Goal: Task Accomplishment & Management: Manage account settings

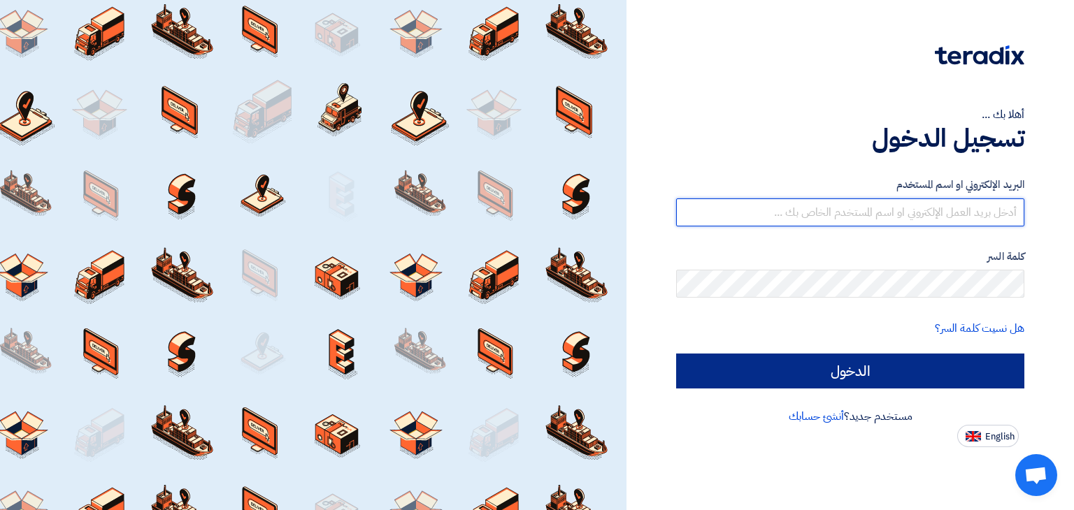
type input "[PERSON_NAME][EMAIL_ADDRESS][DOMAIN_NAME]"
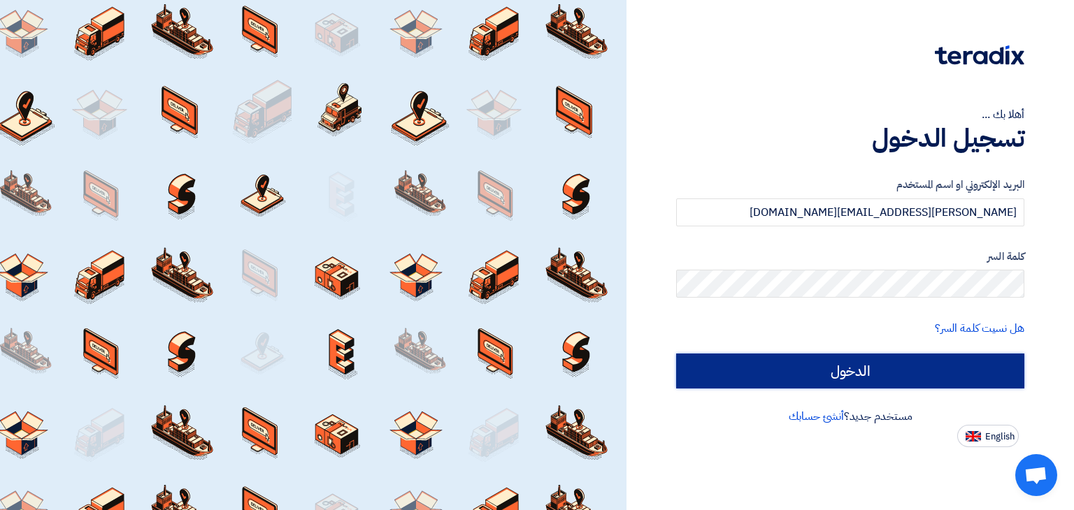
click at [847, 373] on input "الدخول" at bounding box center [850, 371] width 348 height 35
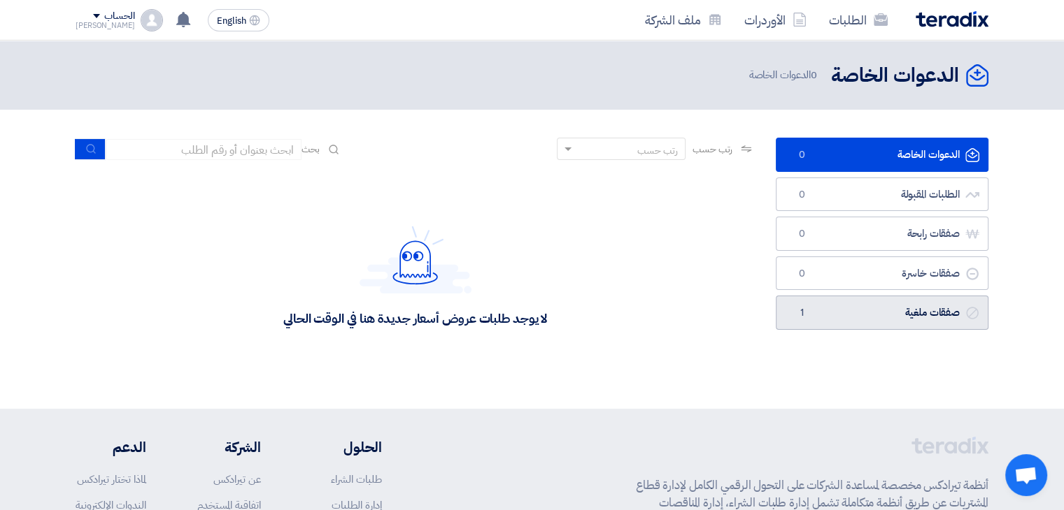
click at [856, 312] on link "صفقات ملغية صفقات ملغية 1" at bounding box center [881, 313] width 213 height 34
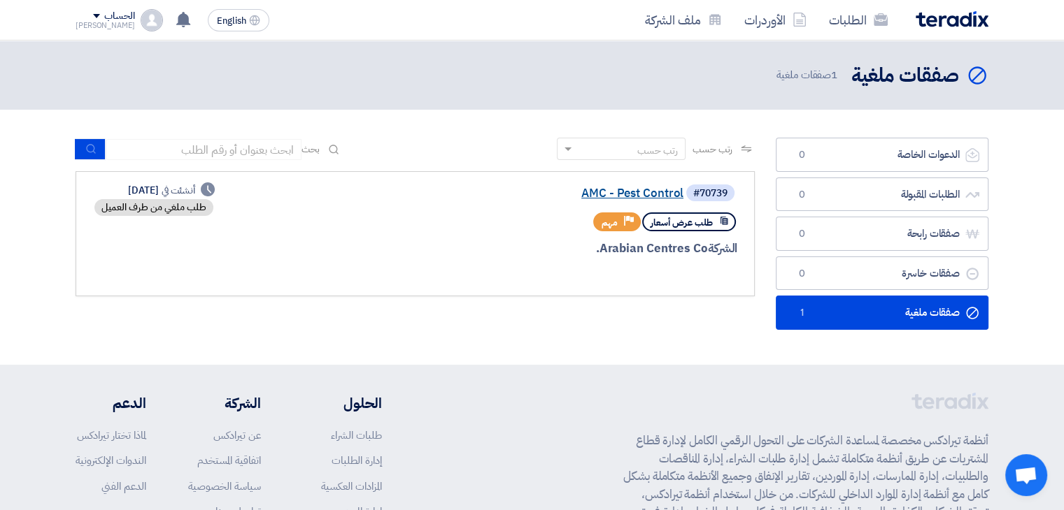
click at [610, 194] on link "AMC - Pest Control" at bounding box center [543, 193] width 280 height 13
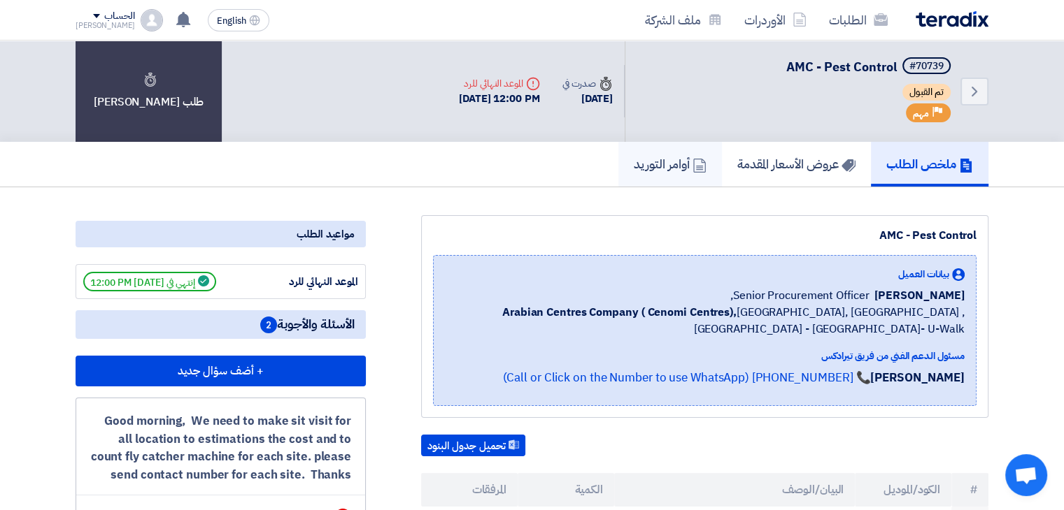
click at [681, 169] on h5 "أوامر التوريد" at bounding box center [669, 164] width 73 height 16
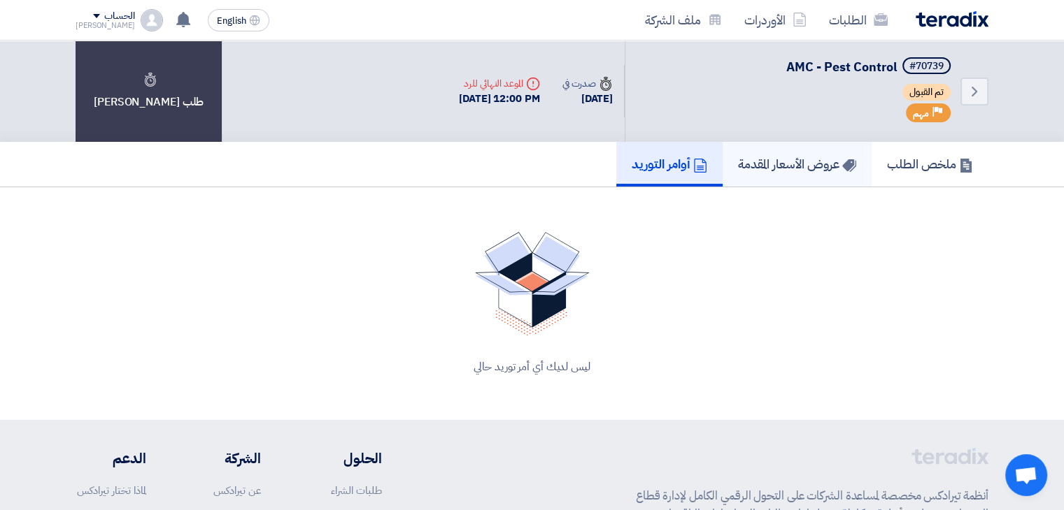
click at [786, 163] on h5 "عروض الأسعار المقدمة" at bounding box center [797, 164] width 118 height 16
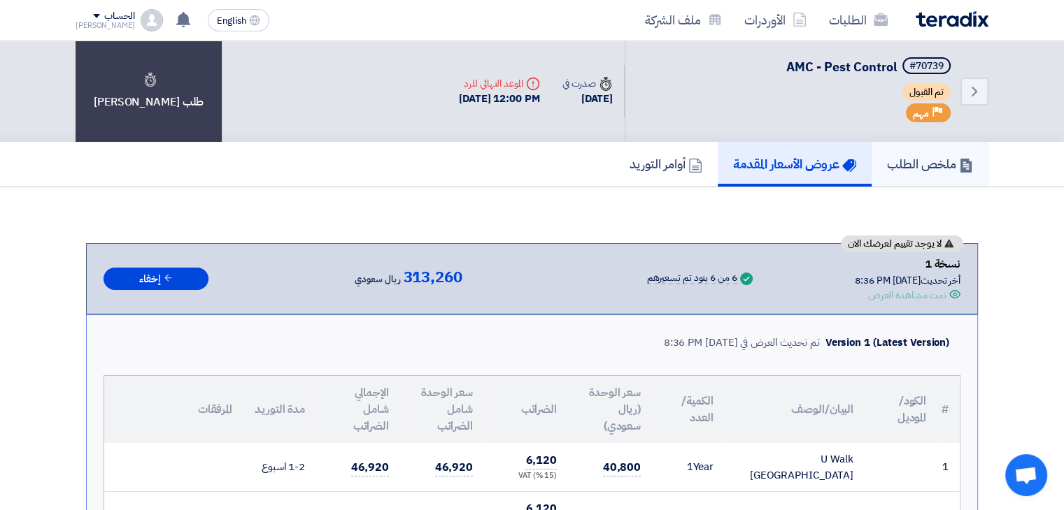
click at [913, 164] on h5 "ملخص الطلب" at bounding box center [930, 164] width 86 height 16
